Goal: Obtain resource: Obtain resource

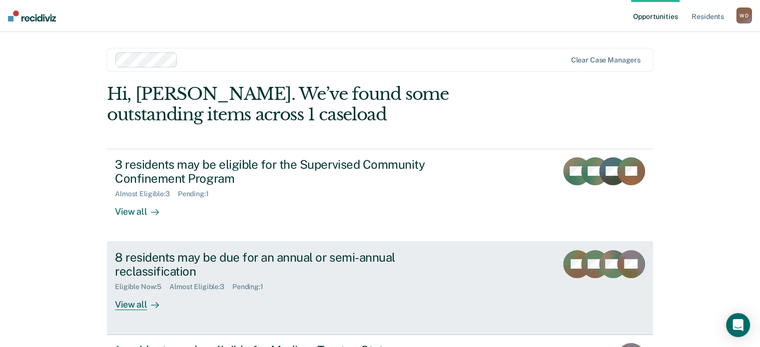
click at [141, 299] on div "View all" at bounding box center [143, 300] width 56 height 19
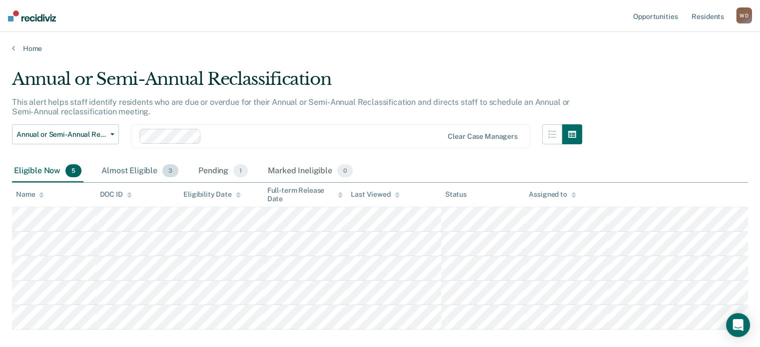
click at [145, 169] on div "Almost Eligible 3" at bounding box center [139, 171] width 81 height 22
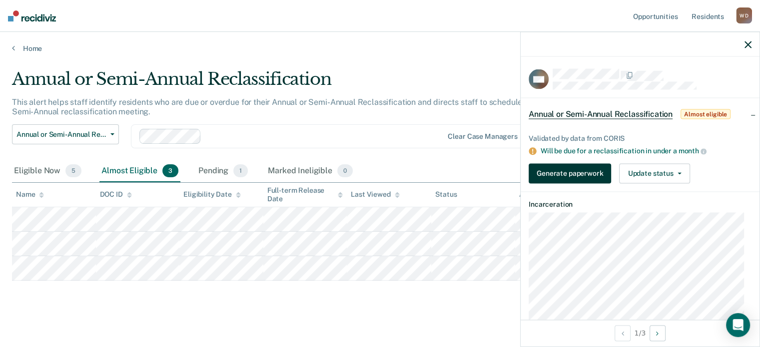
click at [556, 175] on button "Generate paperwork" at bounding box center [570, 173] width 82 height 20
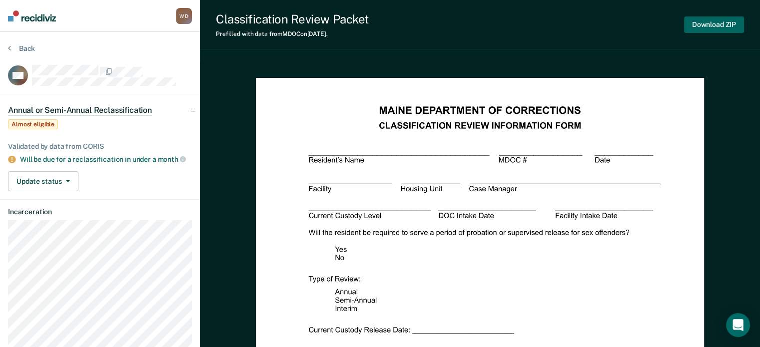
click at [731, 31] on button "Download ZIP" at bounding box center [714, 24] width 60 height 16
